Goal: Task Accomplishment & Management: Manage account settings

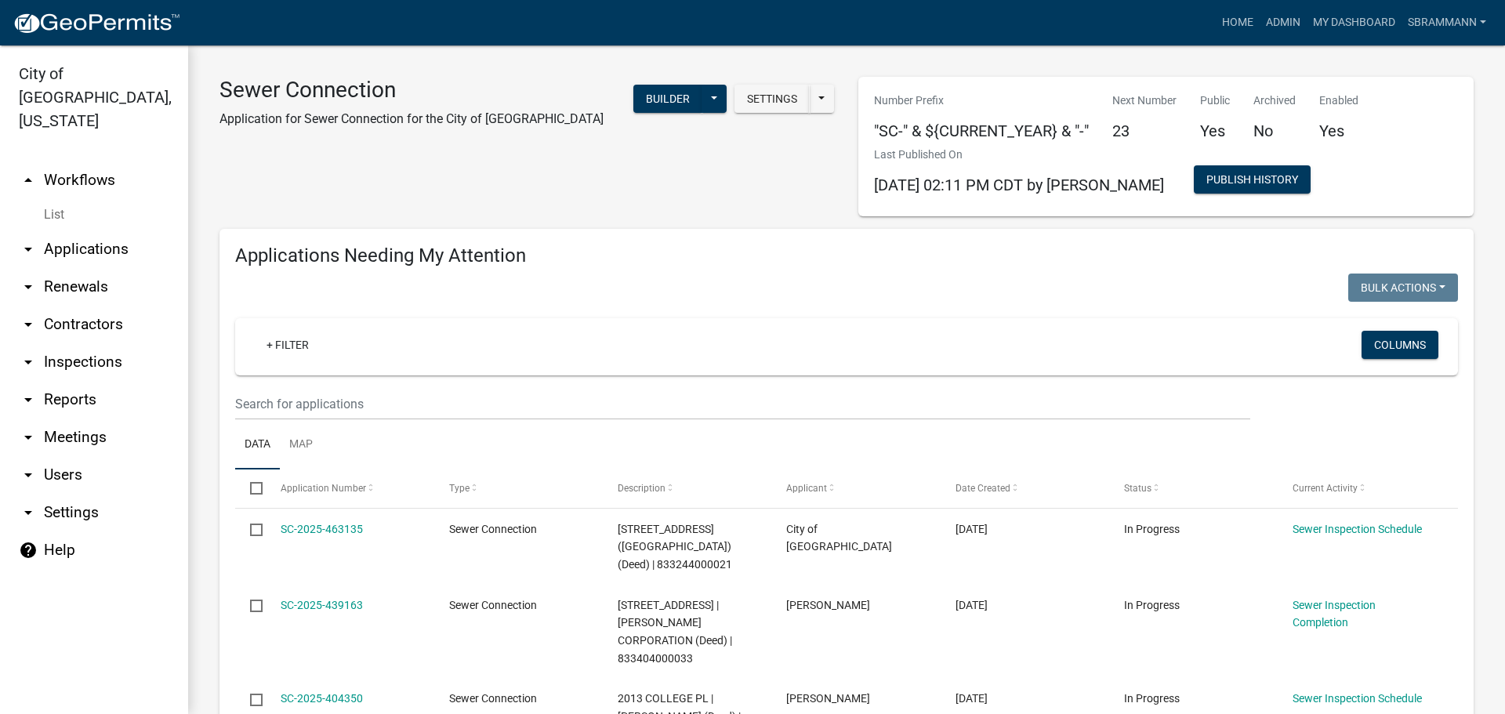
select select "3: 100"
click at [1271, 18] on link "Admin" at bounding box center [1283, 23] width 47 height 30
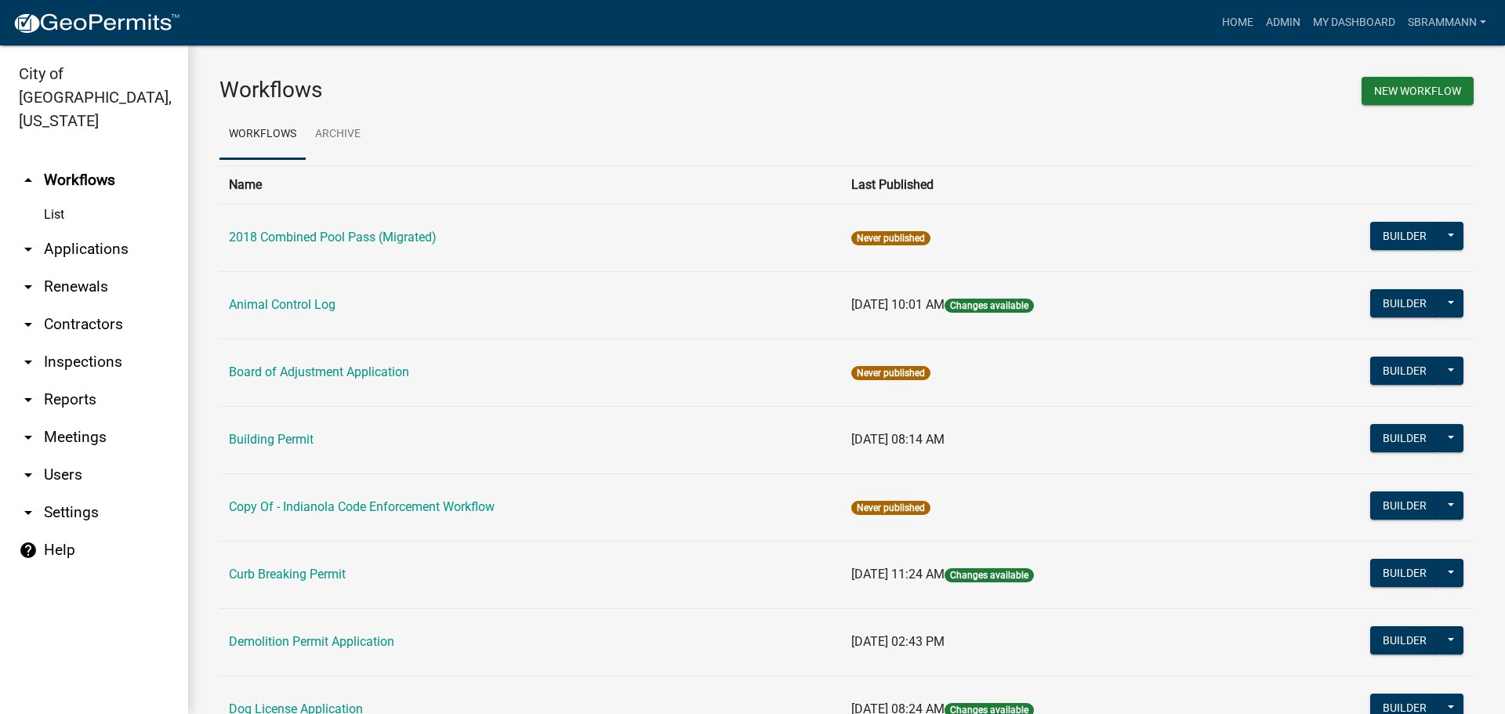
click at [74, 381] on link "arrow_drop_down Reports" at bounding box center [94, 400] width 188 height 38
select select "0: null"
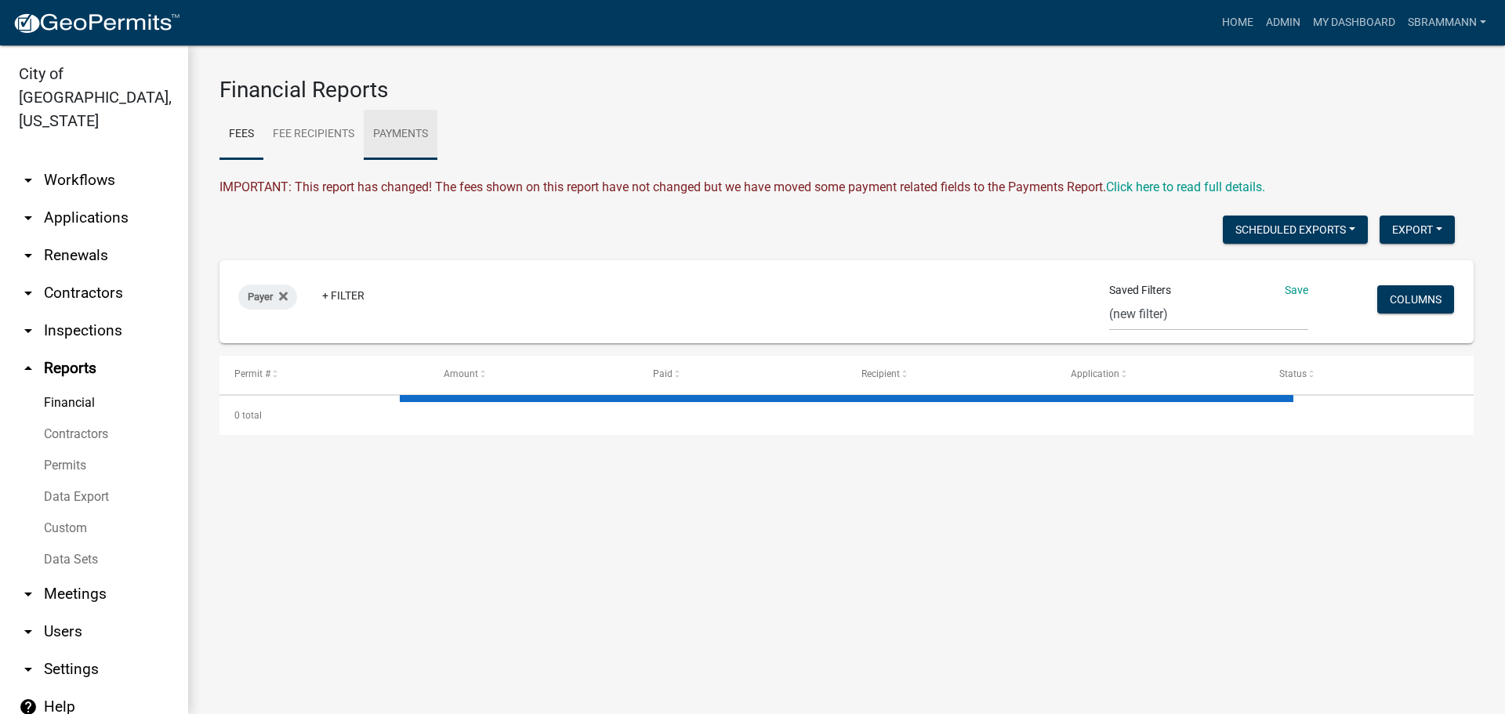
click at [406, 132] on link "Payments" at bounding box center [401, 135] width 74 height 50
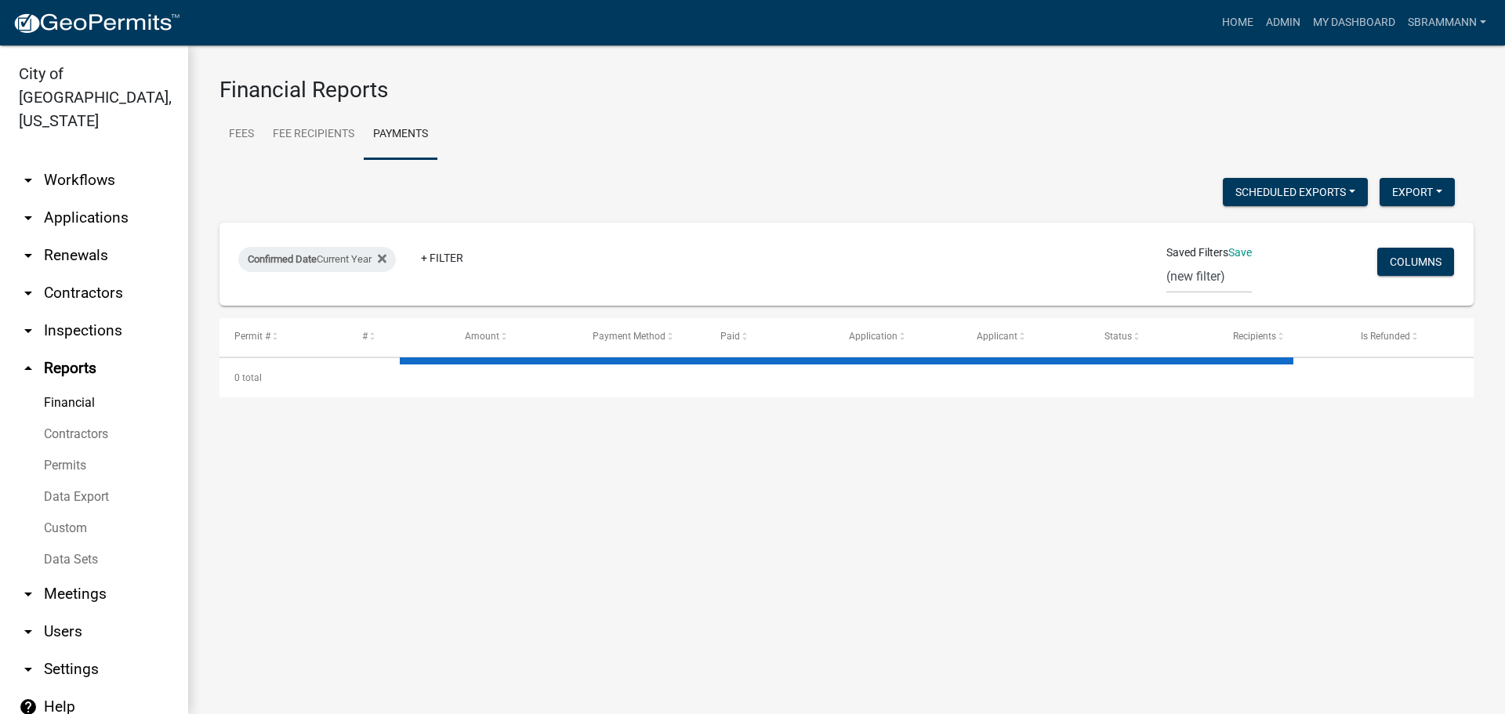
select select "3: 100"
